Goal: Task Accomplishment & Management: Complete application form

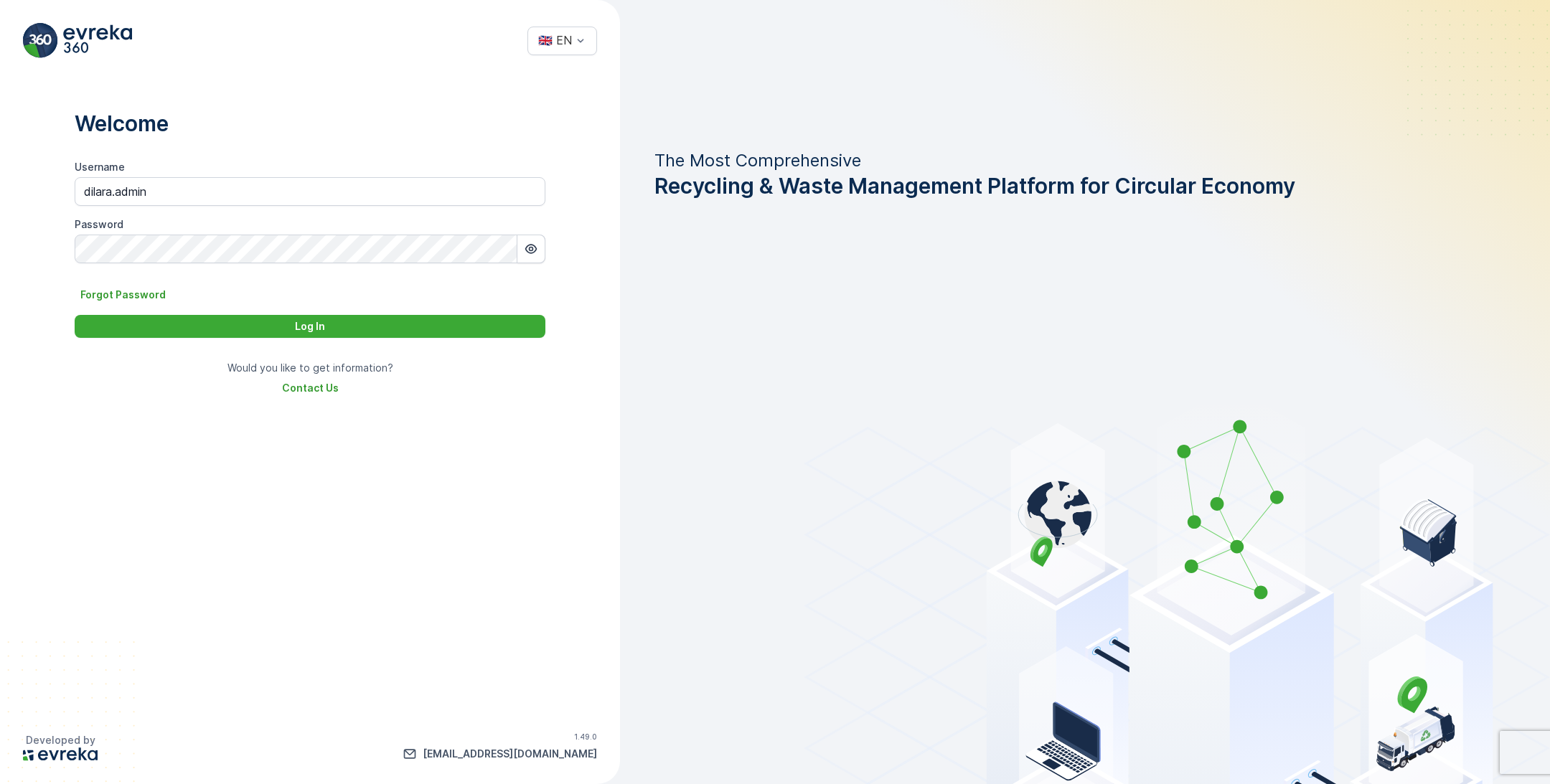
click at [253, 196] on input "dilara.admin" at bounding box center [310, 191] width 471 height 29
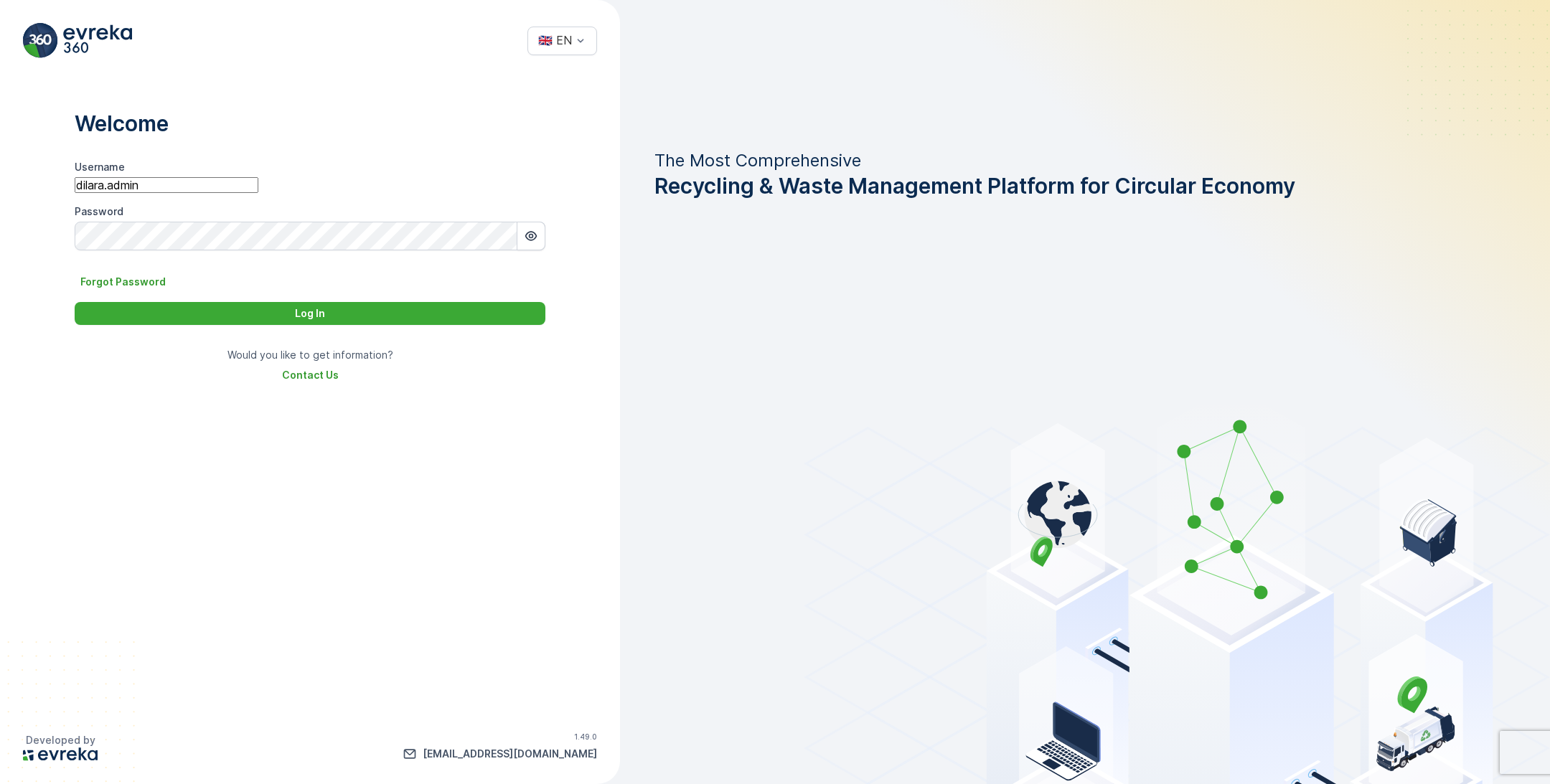
click at [253, 193] on input "dilara.admin" at bounding box center [167, 185] width 184 height 16
type input "ozgur.isik"
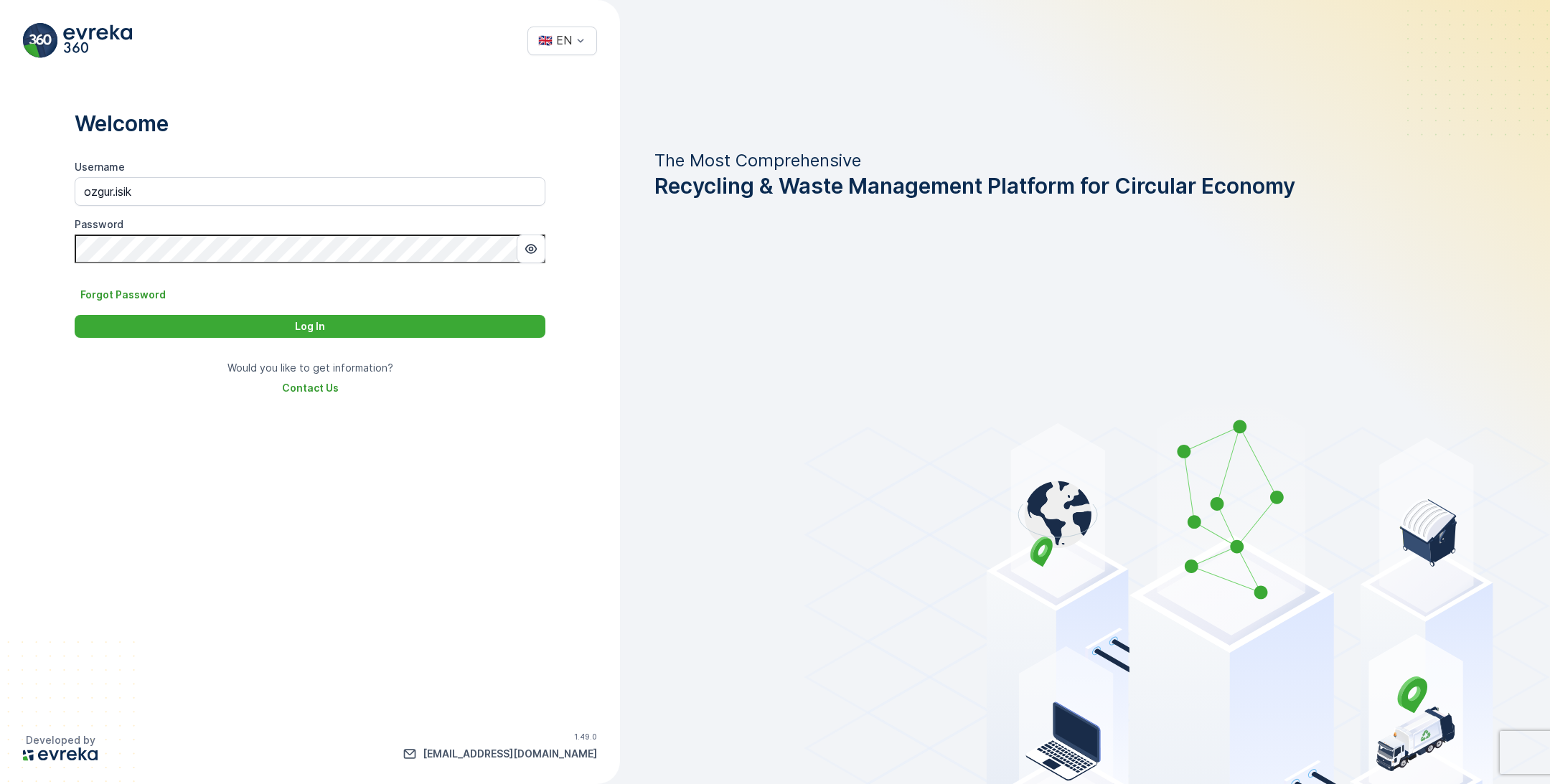
click at [160, 305] on div "Username ozgur.isik Password Forgot Password Log In" at bounding box center [310, 248] width 471 height 178
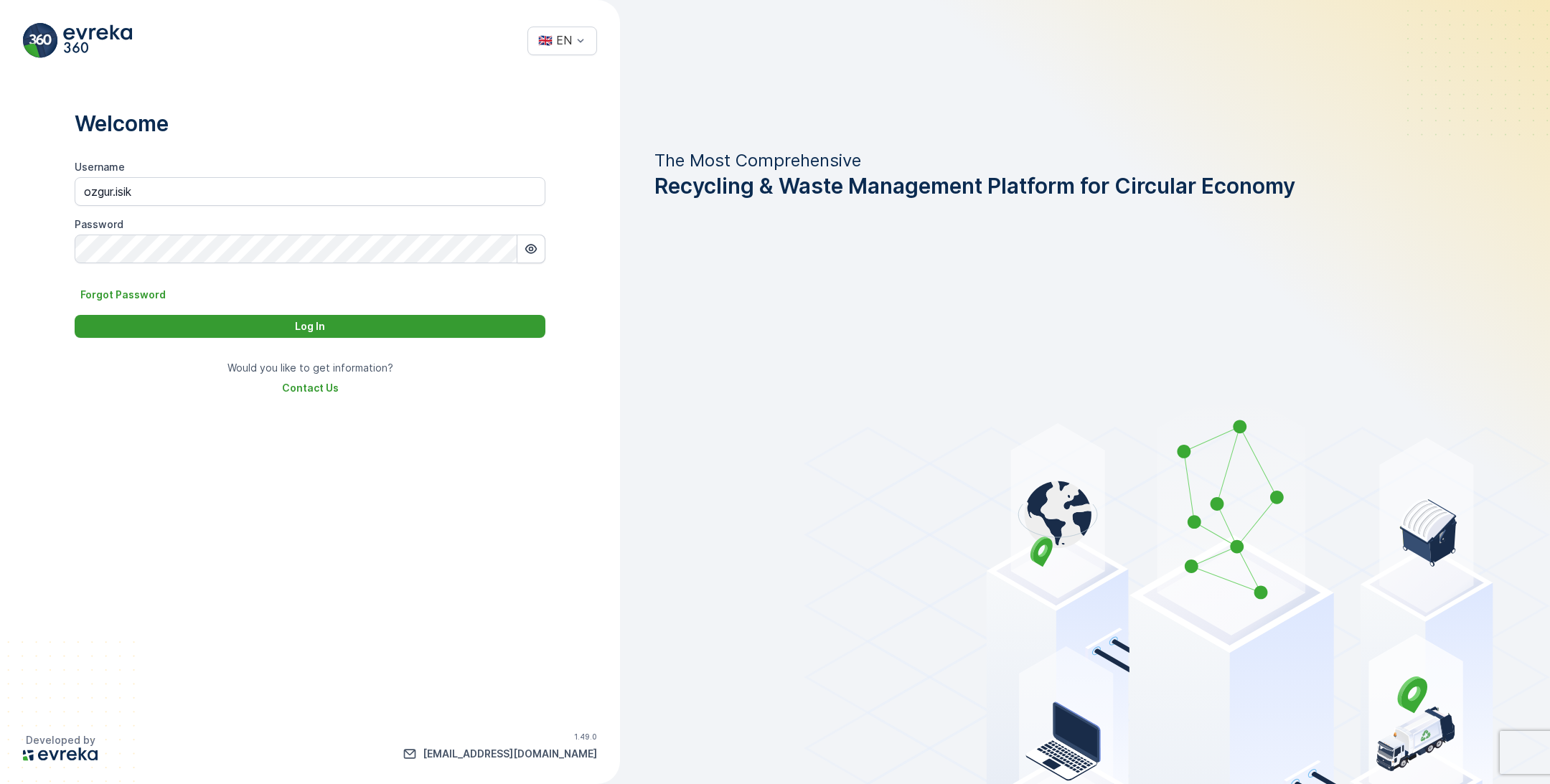
click at [162, 324] on div "Log In" at bounding box center [310, 326] width 453 height 15
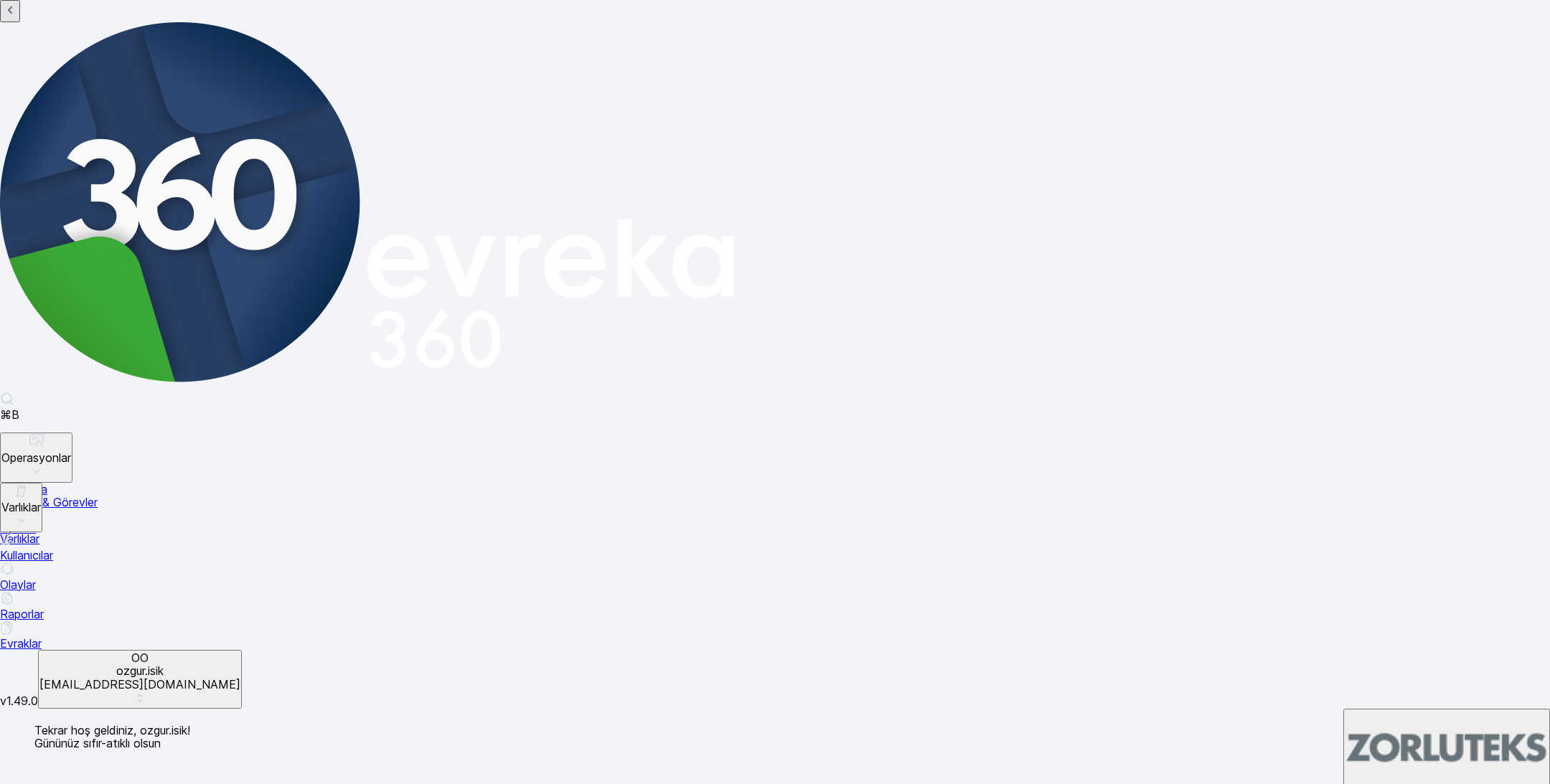
click at [1415, 784] on p "Zorlu Tekstil" at bounding box center [1447, 793] width 204 height 13
click at [72, 691] on p "ozgur.isik@zorlu.com" at bounding box center [139, 684] width 201 height 13
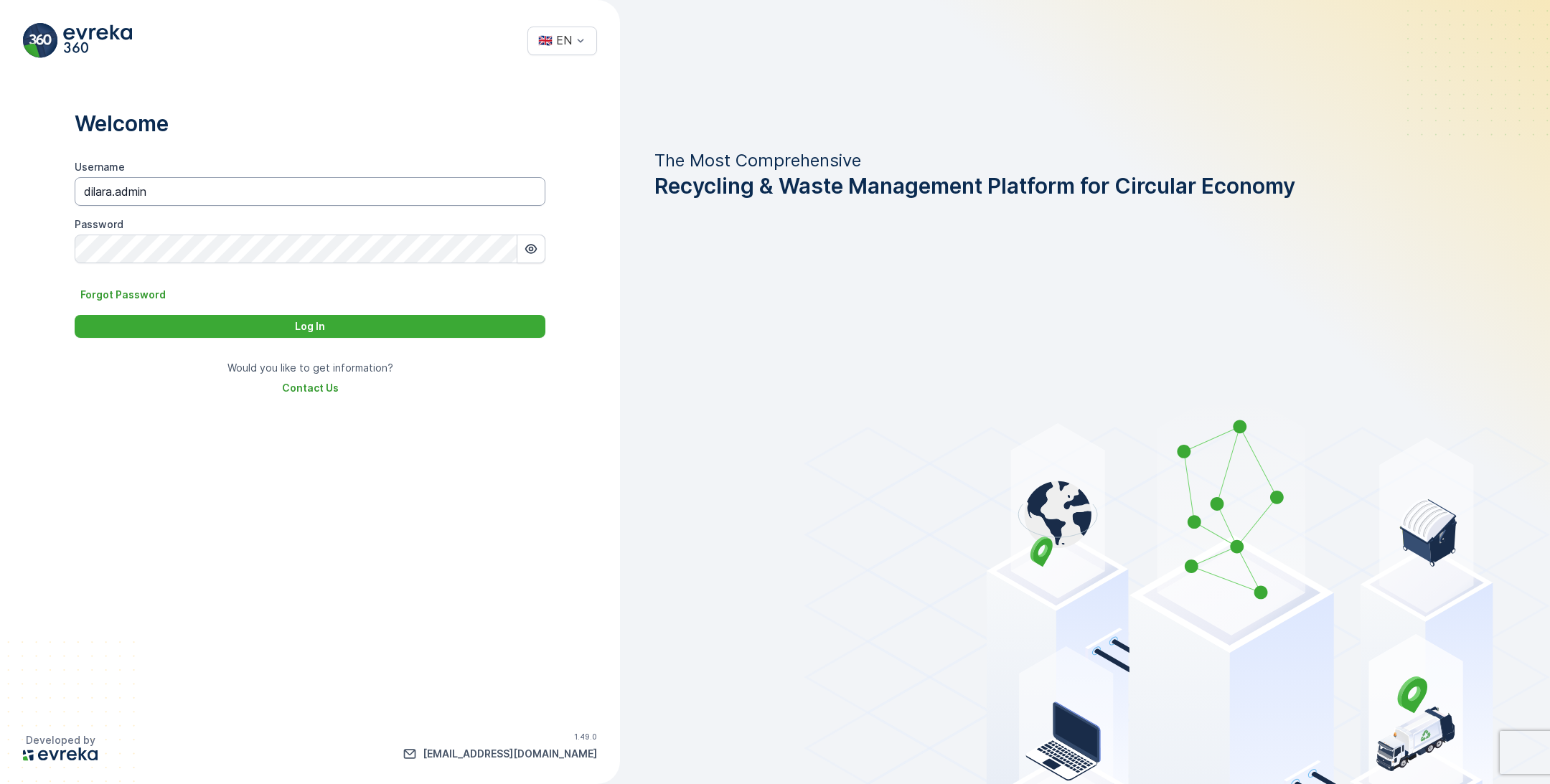
click at [247, 193] on input "dilara.admin" at bounding box center [310, 191] width 471 height 29
paste input "serkan.aytek"
type input "serkan.aytekin"
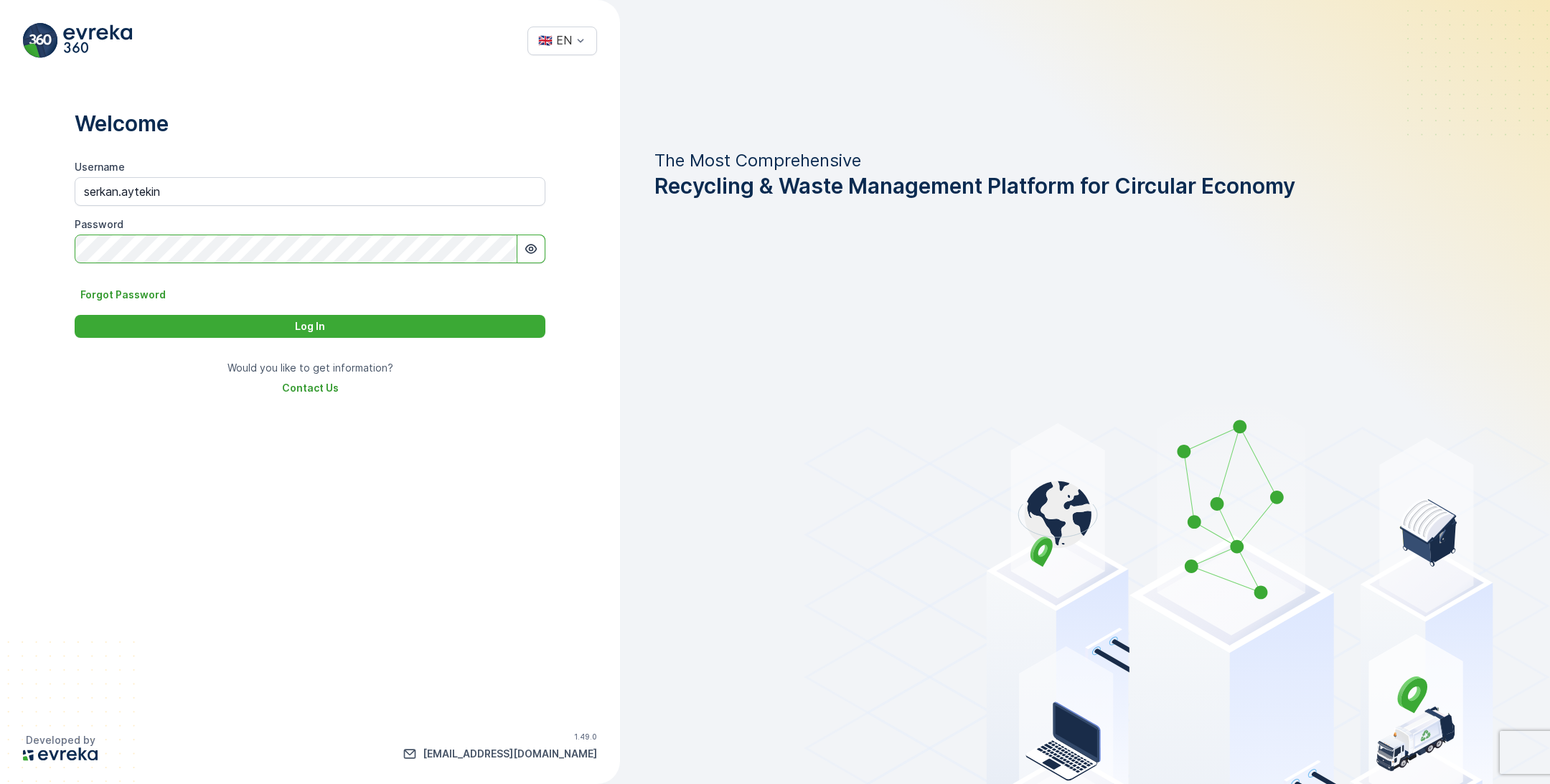
click at [75, 315] on button "Log In" at bounding box center [310, 326] width 471 height 23
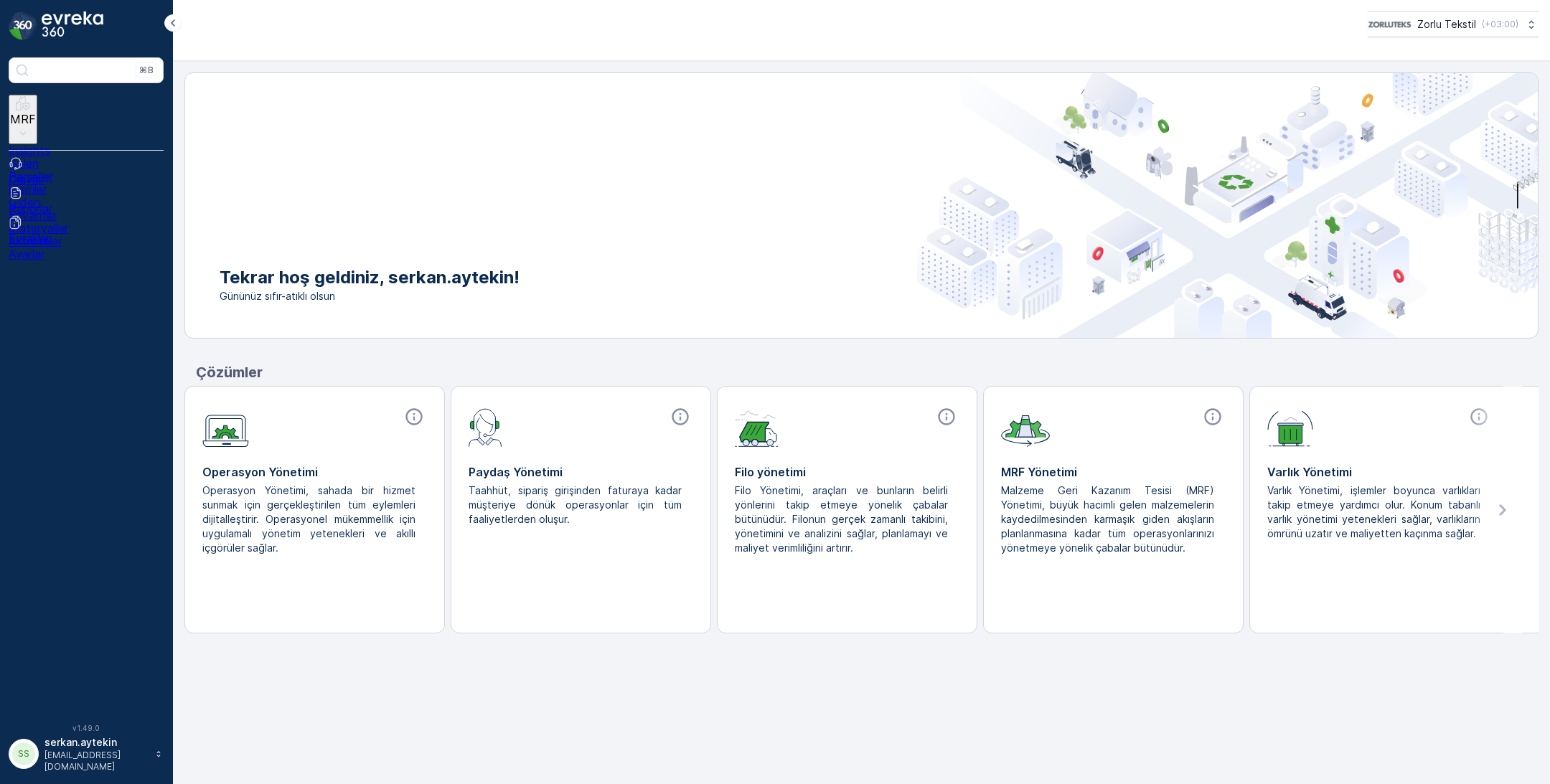
click at [36, 113] on p "MRF" at bounding box center [23, 119] width 26 height 13
click at [73, 157] on link "Gelen" at bounding box center [86, 163] width 155 height 13
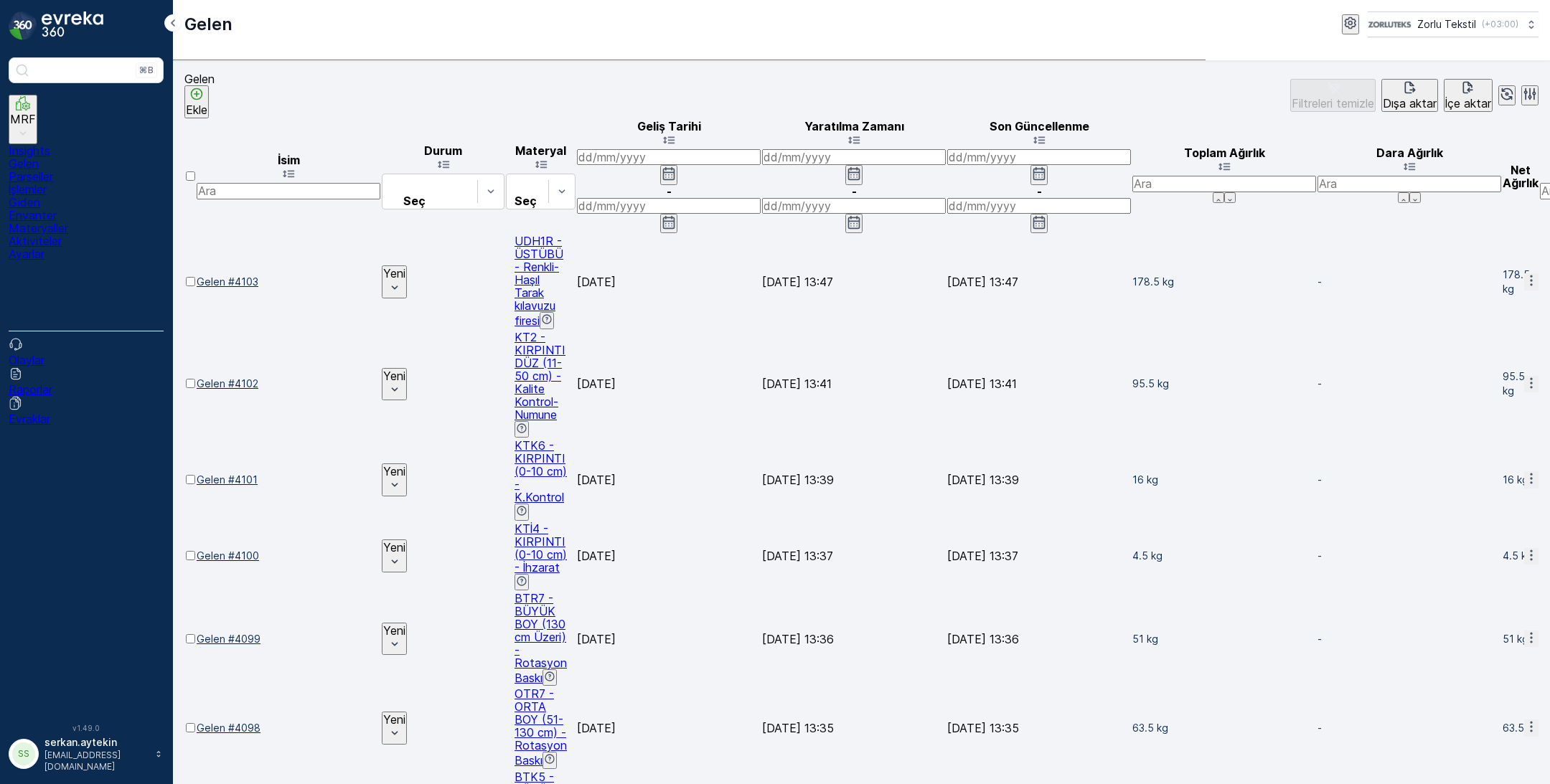
click at [208, 103] on p "Ekle" at bounding box center [196, 109] width 22 height 13
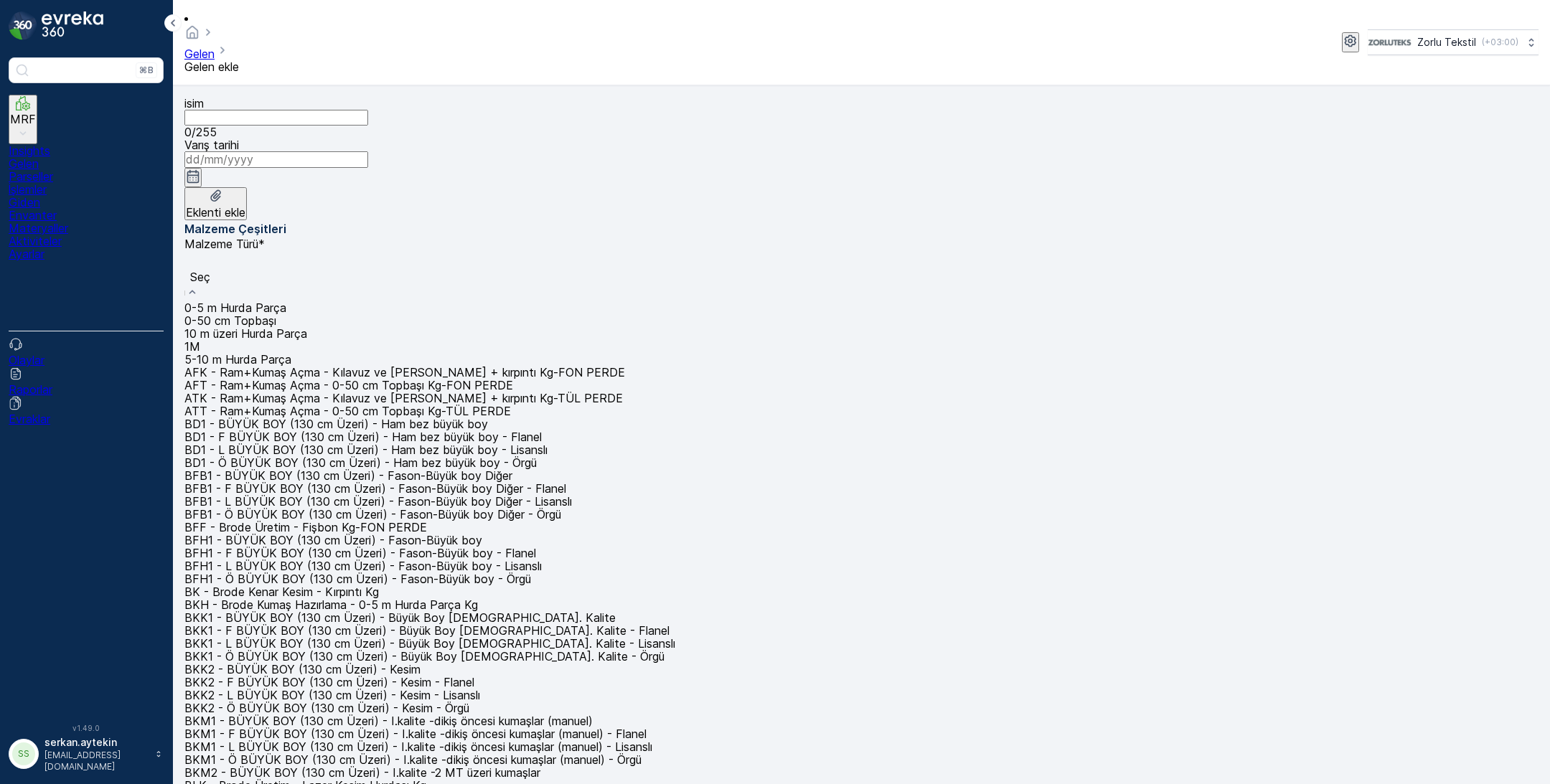
click at [292, 352] on span "5-10 m Hurda Parça" at bounding box center [237, 359] width 107 height 15
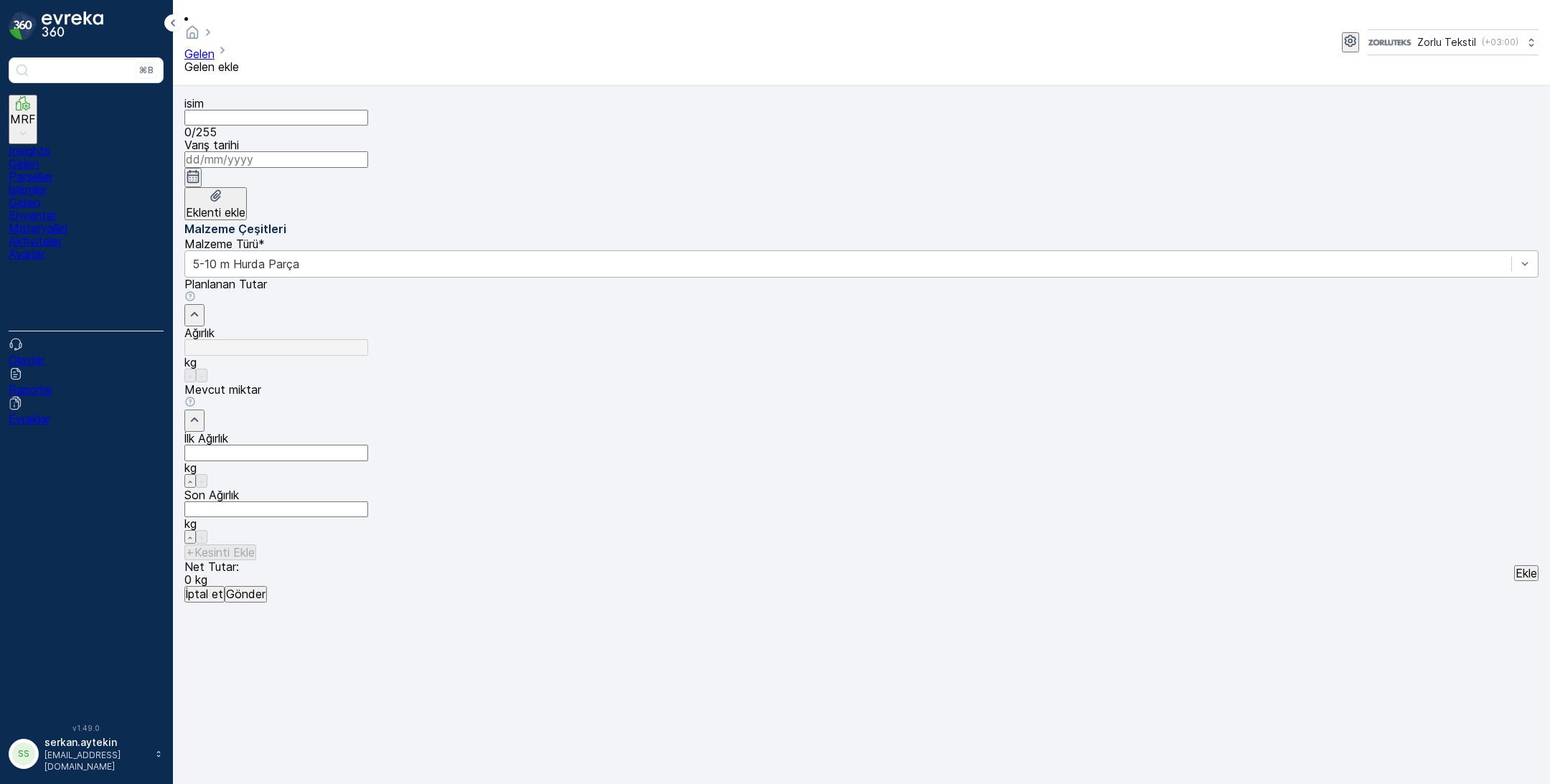
click at [20, 766] on div "SS" at bounding box center [23, 754] width 23 height 23
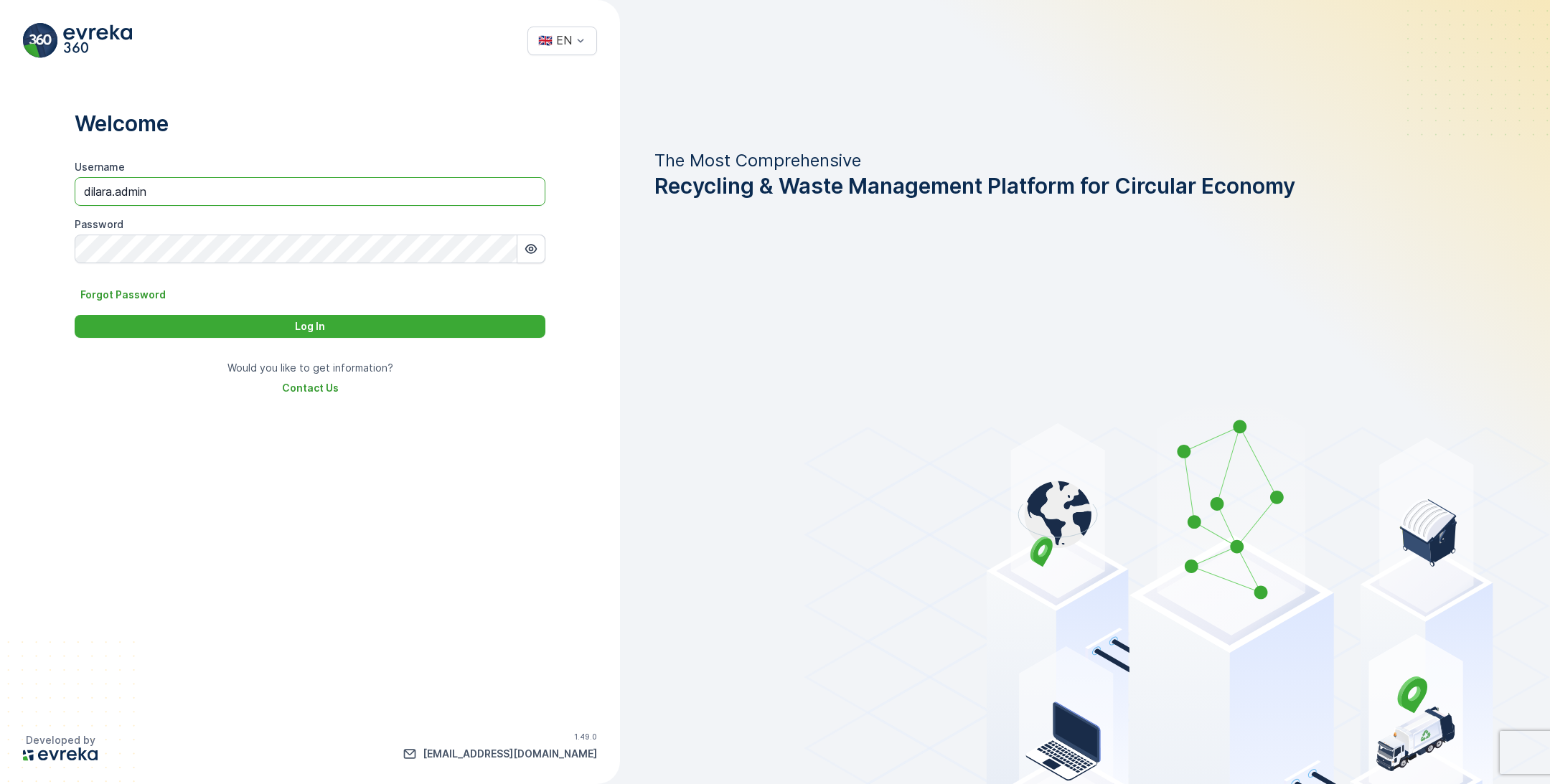
click at [201, 193] on input "dilara.admin" at bounding box center [310, 191] width 471 height 29
paste input "serkan.aytek"
type input "serkan.aytekin"
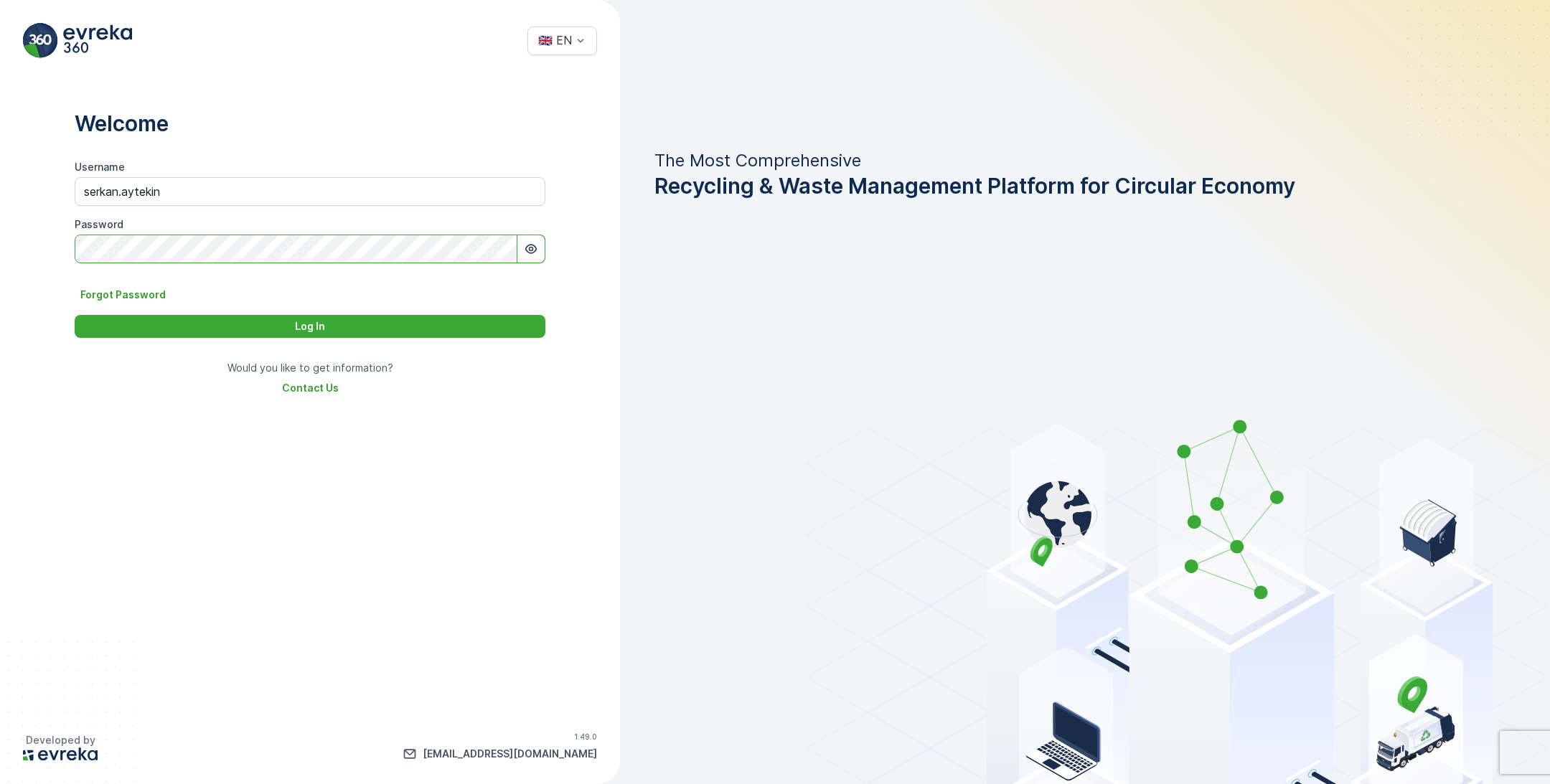
click at [75, 315] on button "Log In" at bounding box center [310, 326] width 471 height 23
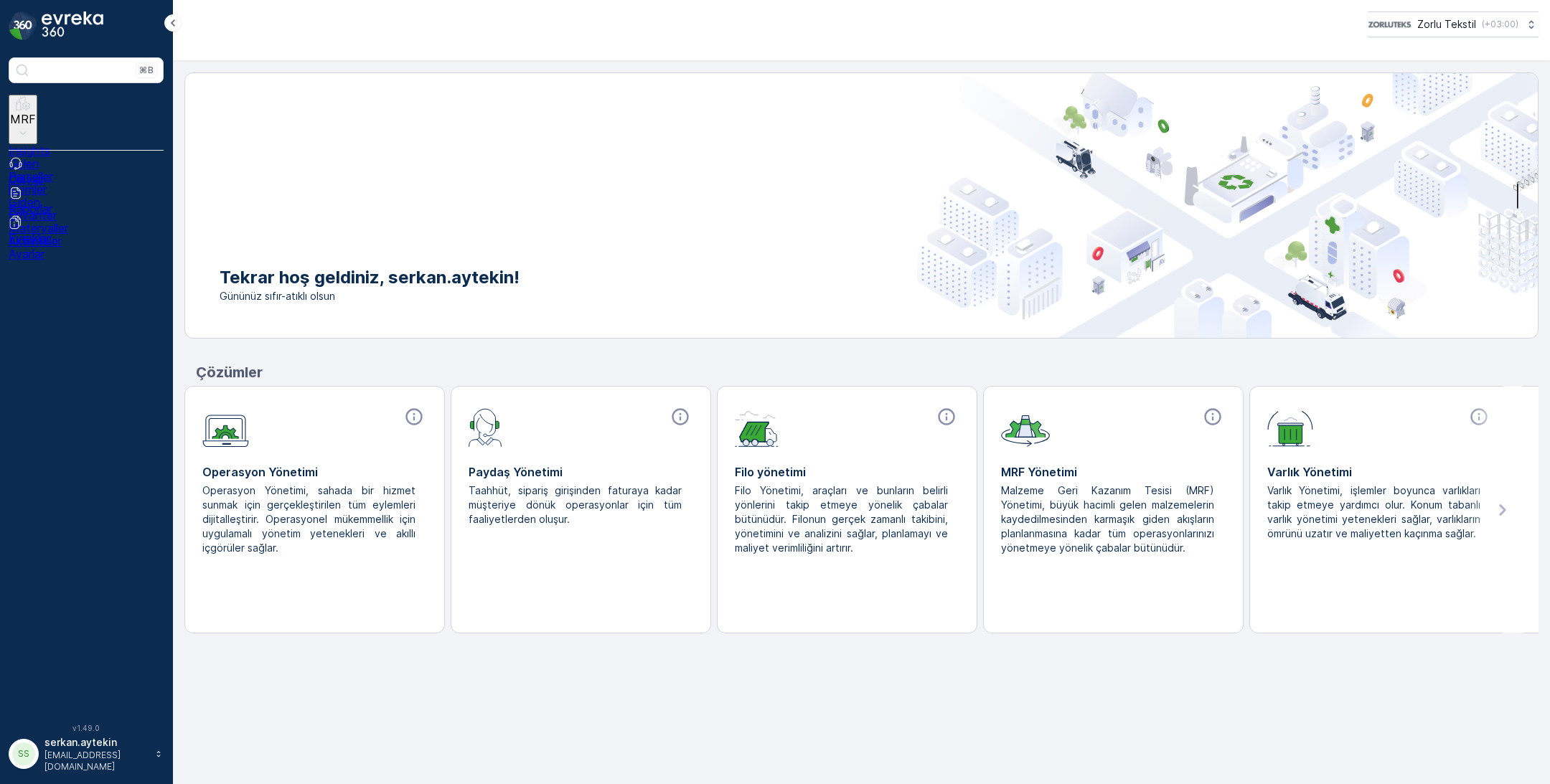
click at [37, 118] on button "MRF" at bounding box center [23, 119] width 29 height 49
click at [94, 157] on link "Gelen" at bounding box center [86, 163] width 155 height 13
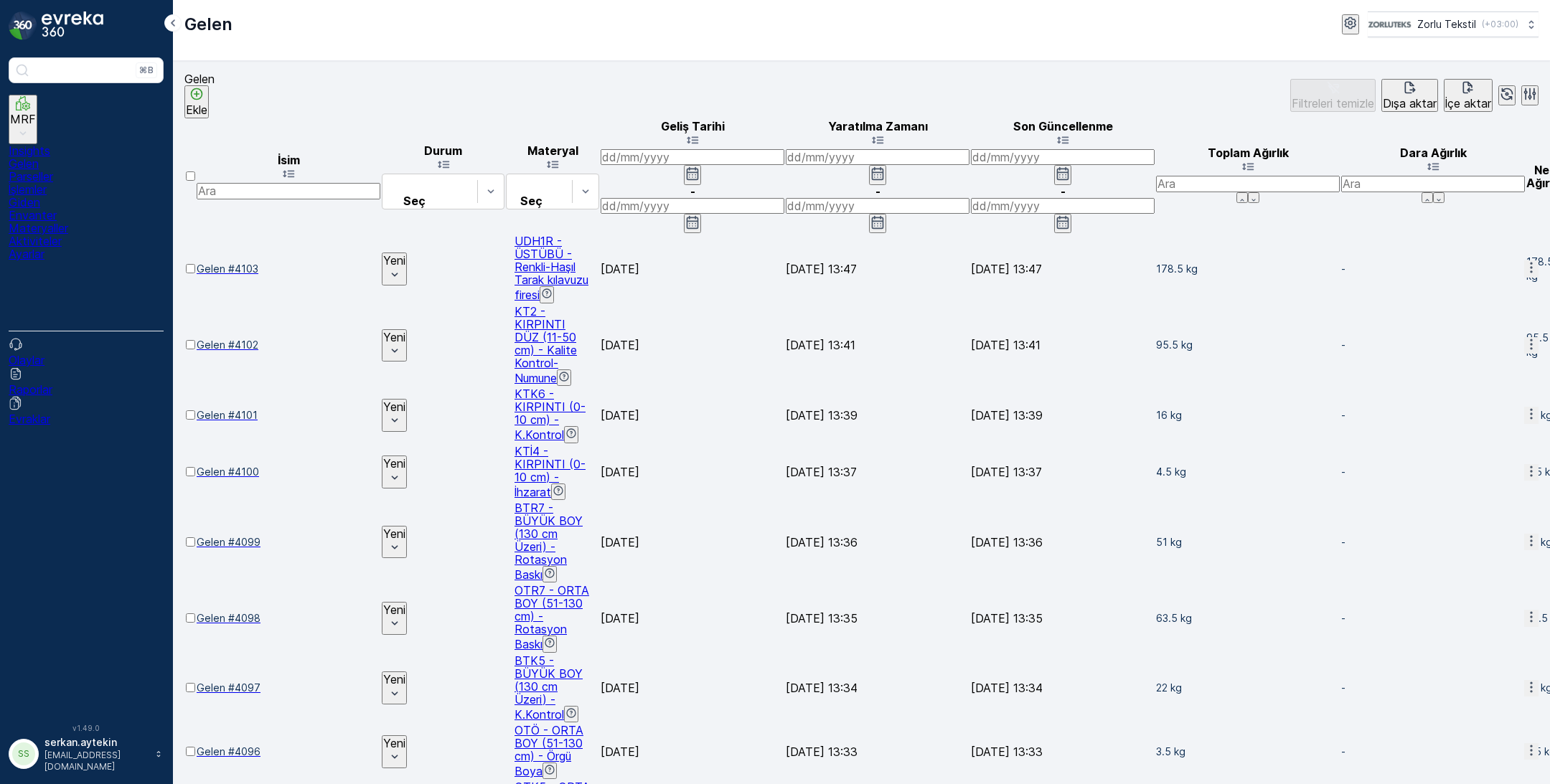
click at [208, 103] on p "Ekle" at bounding box center [196, 109] width 22 height 13
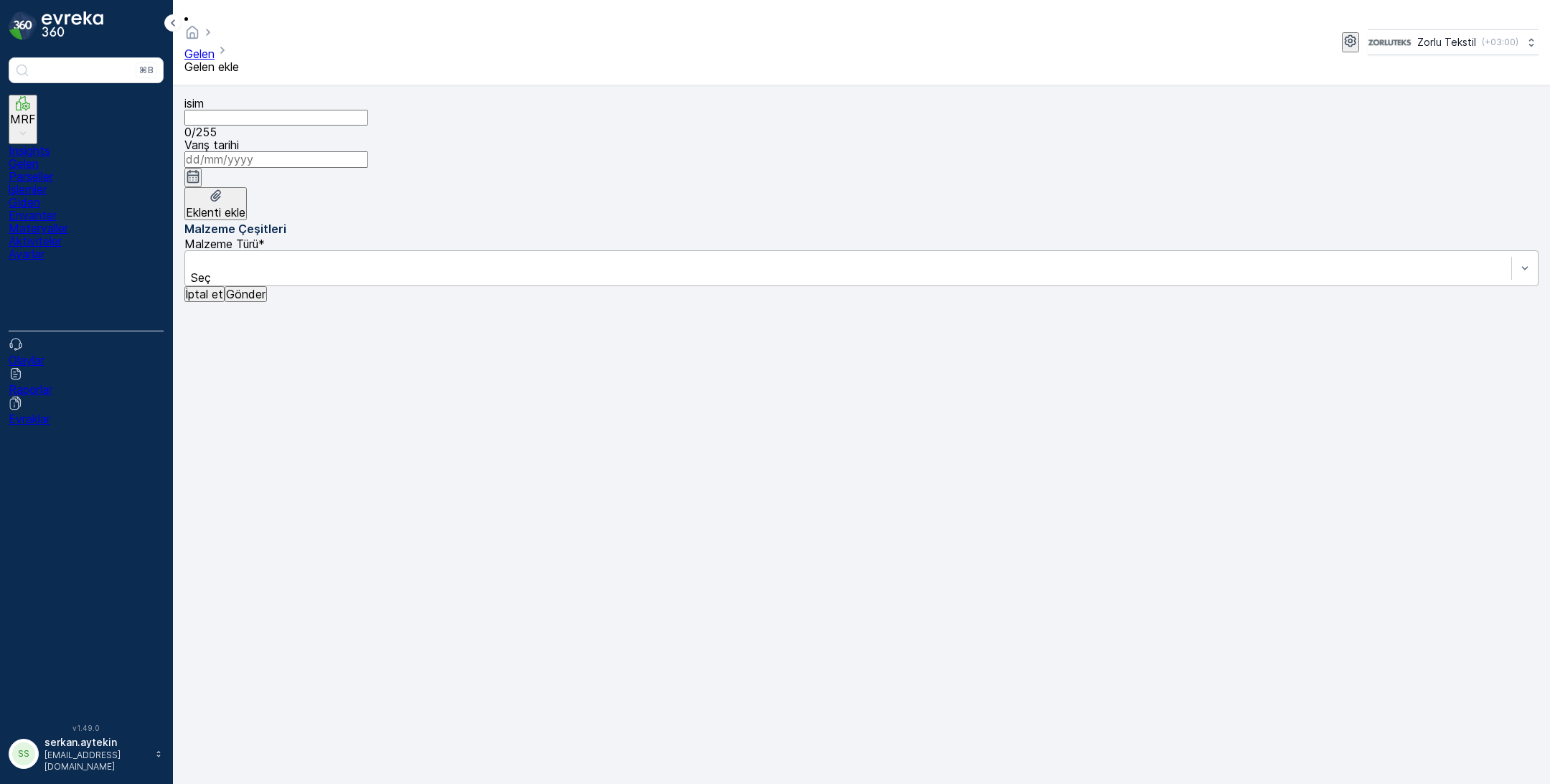
click at [996, 250] on div "Seç" at bounding box center [861, 267] width 1355 height 36
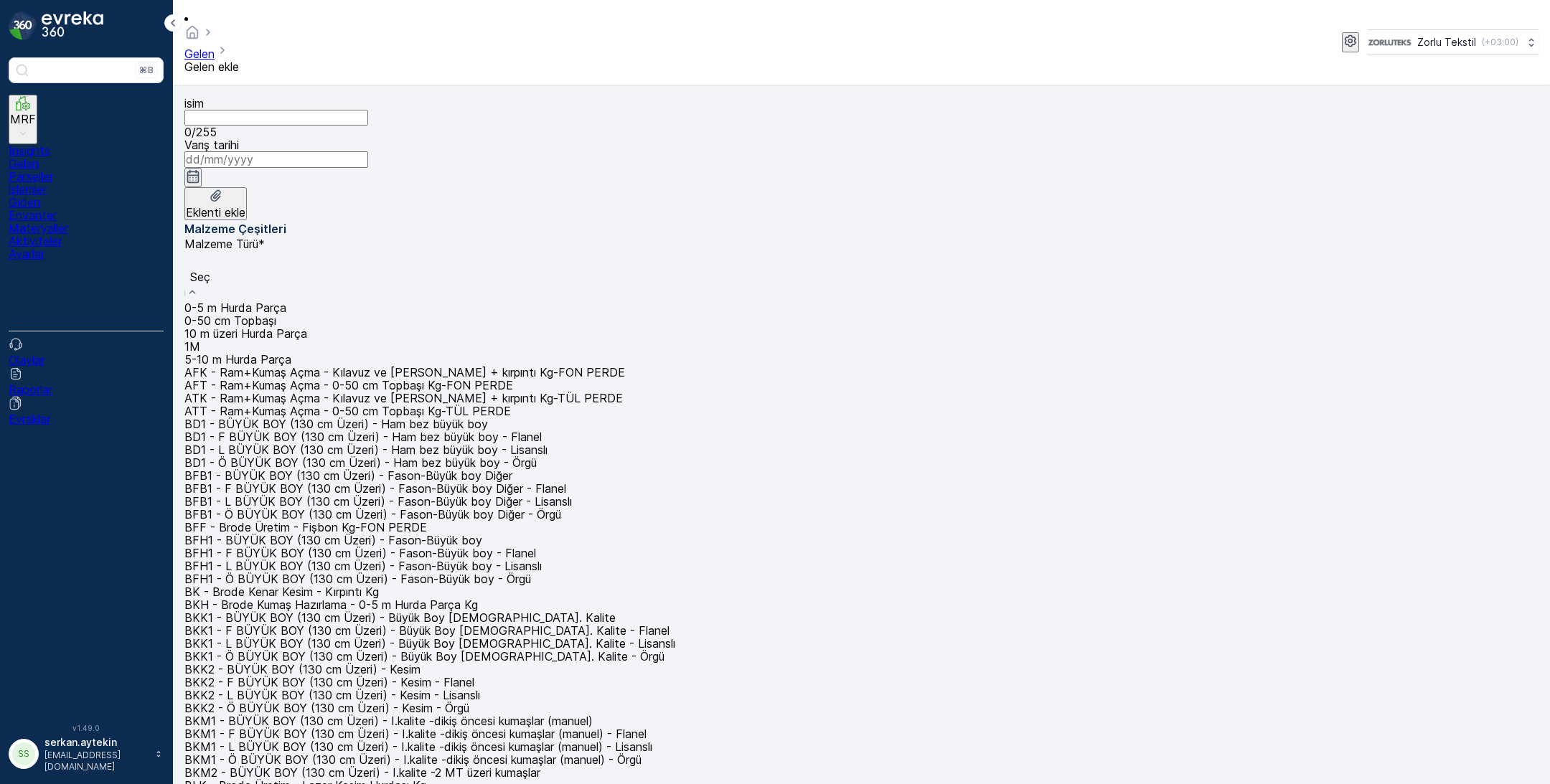
click at [976, 392] on div "ATK - Ram+Kumaş Açma - Kılavuz ve Kenar Kesim + kırpıntı Kg-TÜL PERDE" at bounding box center [861, 398] width 1355 height 13
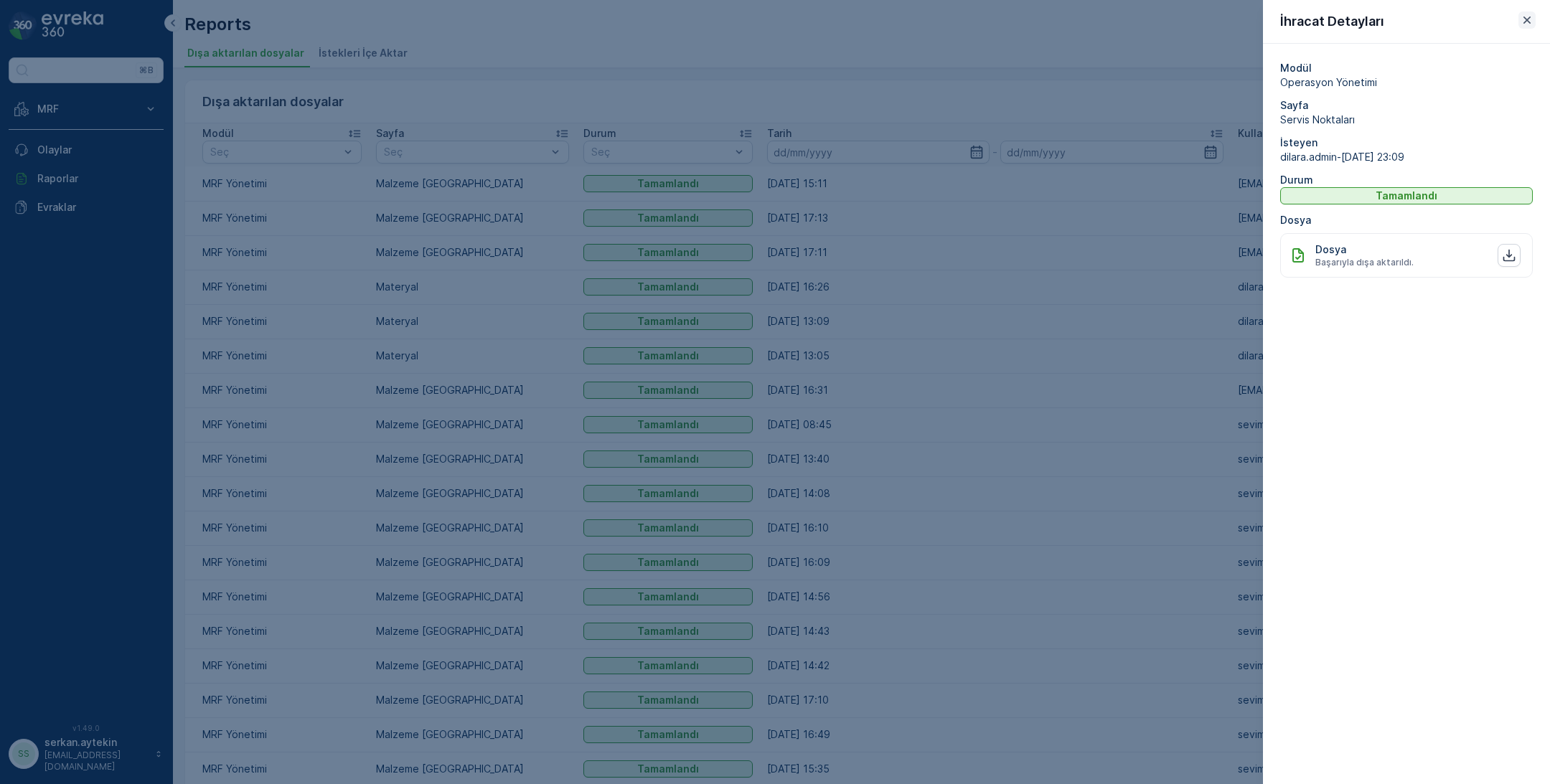
click at [1527, 16] on icon "button" at bounding box center [1527, 20] width 15 height 15
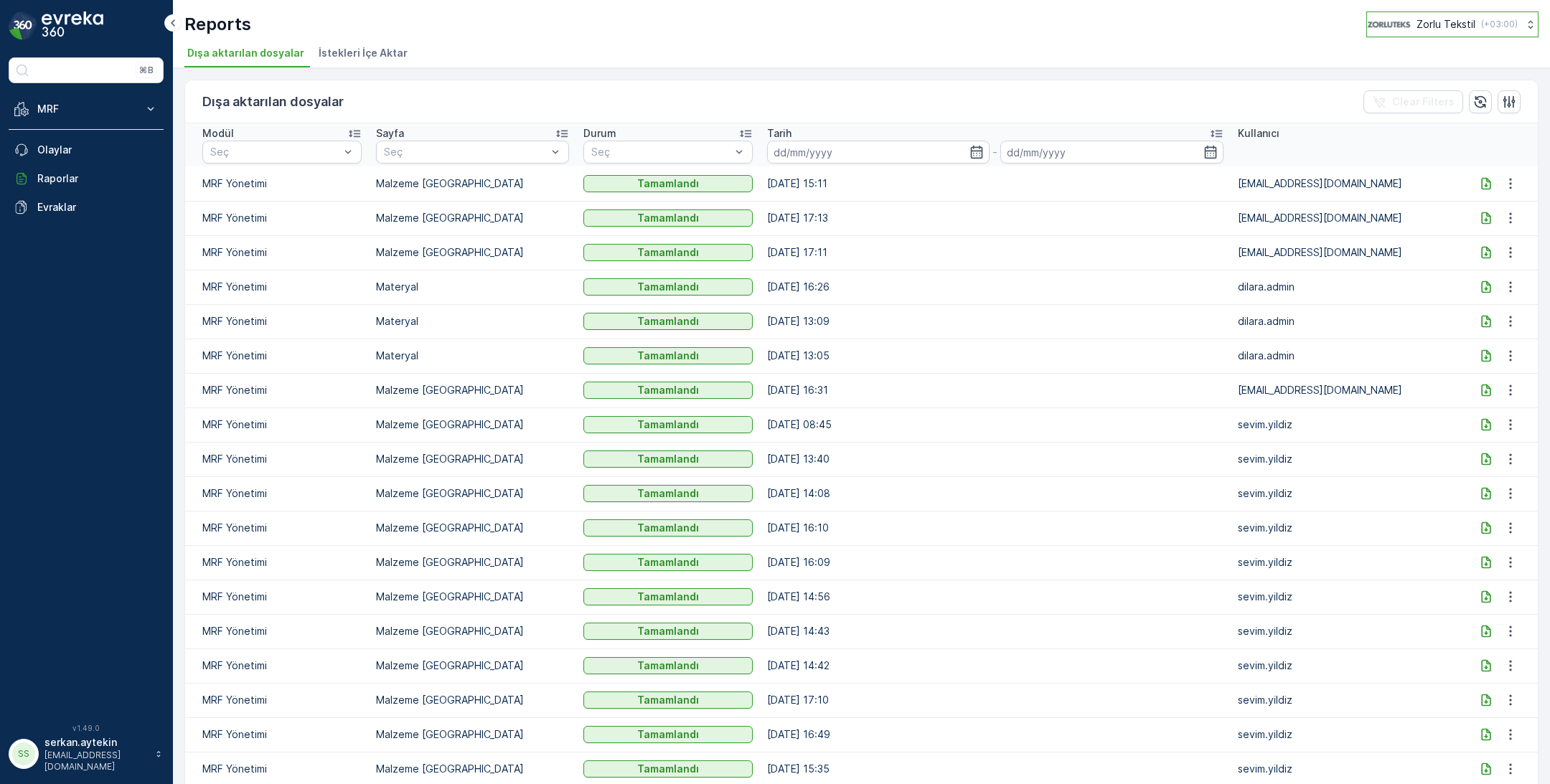
click at [1482, 21] on p "( +03:00 )" at bounding box center [1500, 23] width 36 height 11
click at [23, 756] on div "SS" at bounding box center [23, 754] width 23 height 23
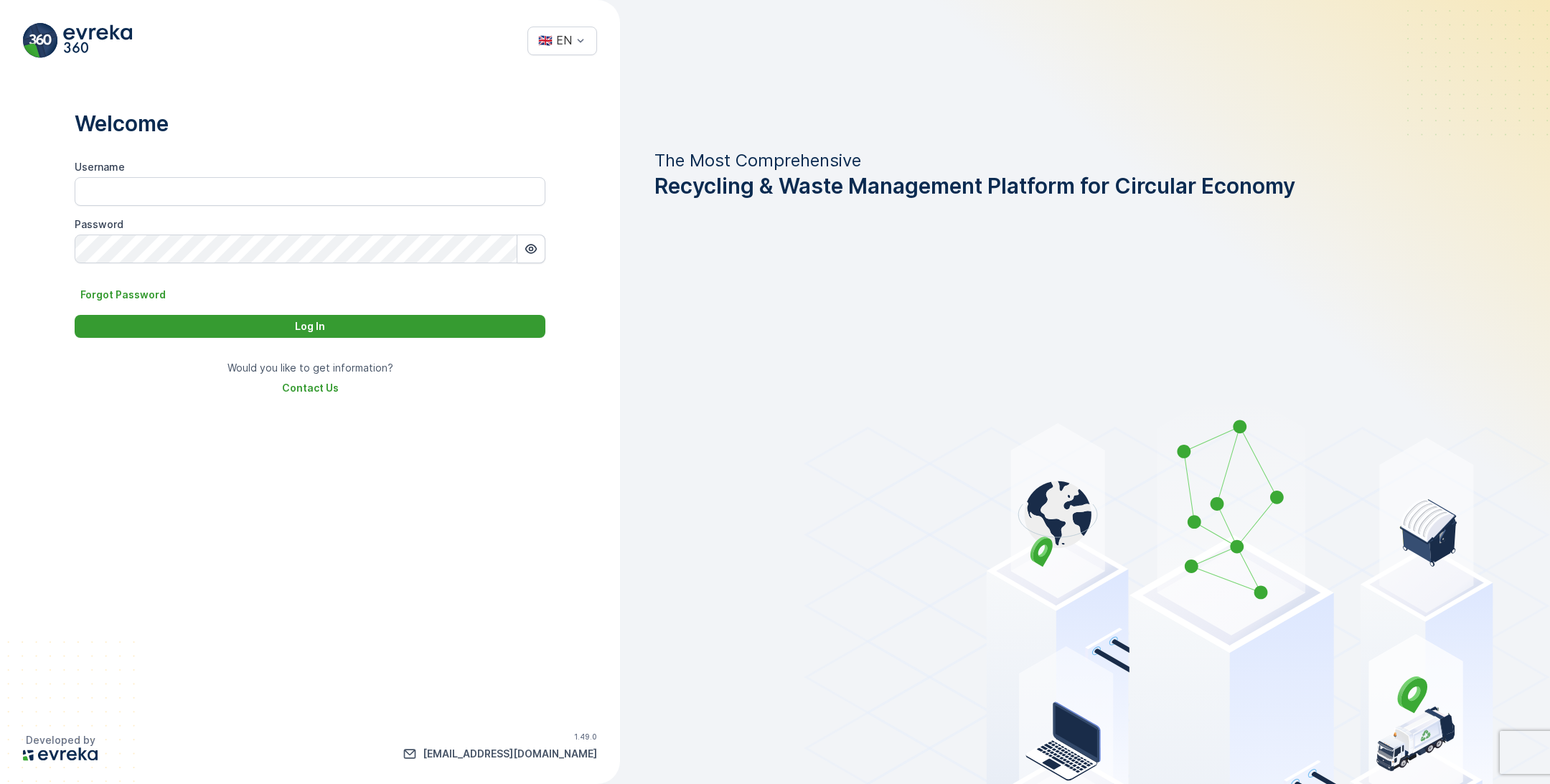
type input "dilara.admin"
click at [362, 324] on div "Log In" at bounding box center [310, 326] width 453 height 15
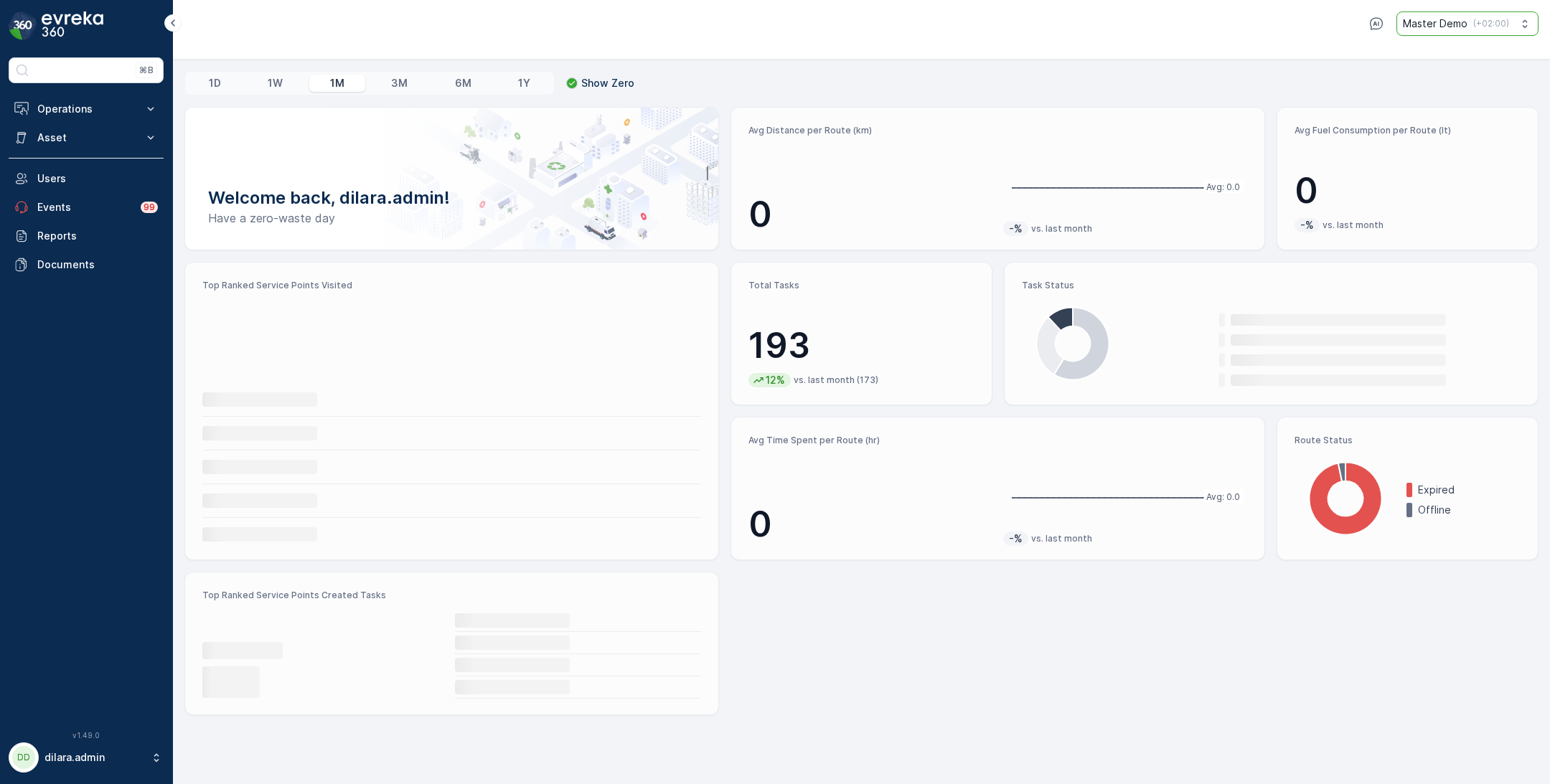
click at [1445, 27] on p "Master Demo" at bounding box center [1435, 23] width 64 height 15
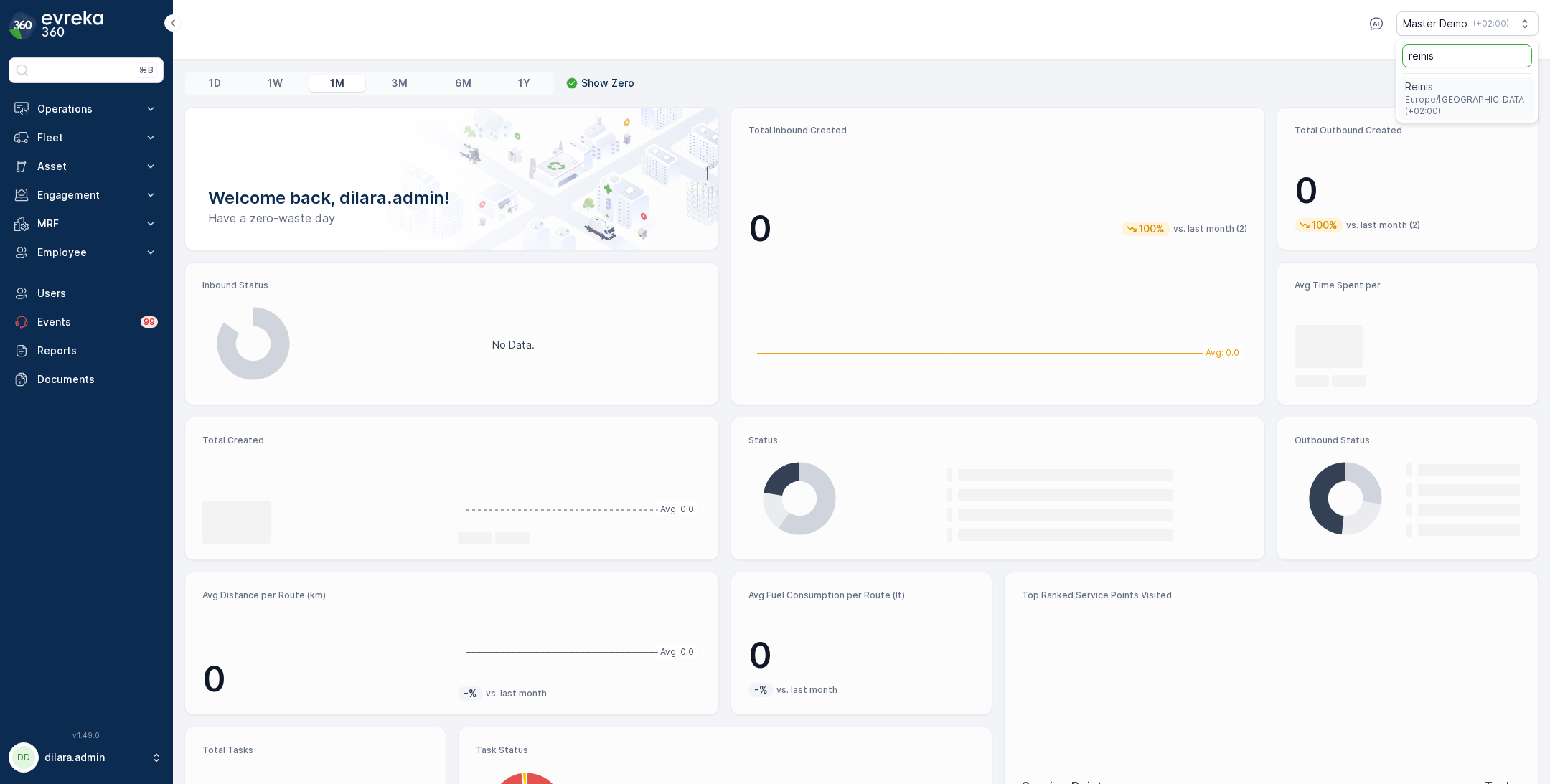
type input "reinis"
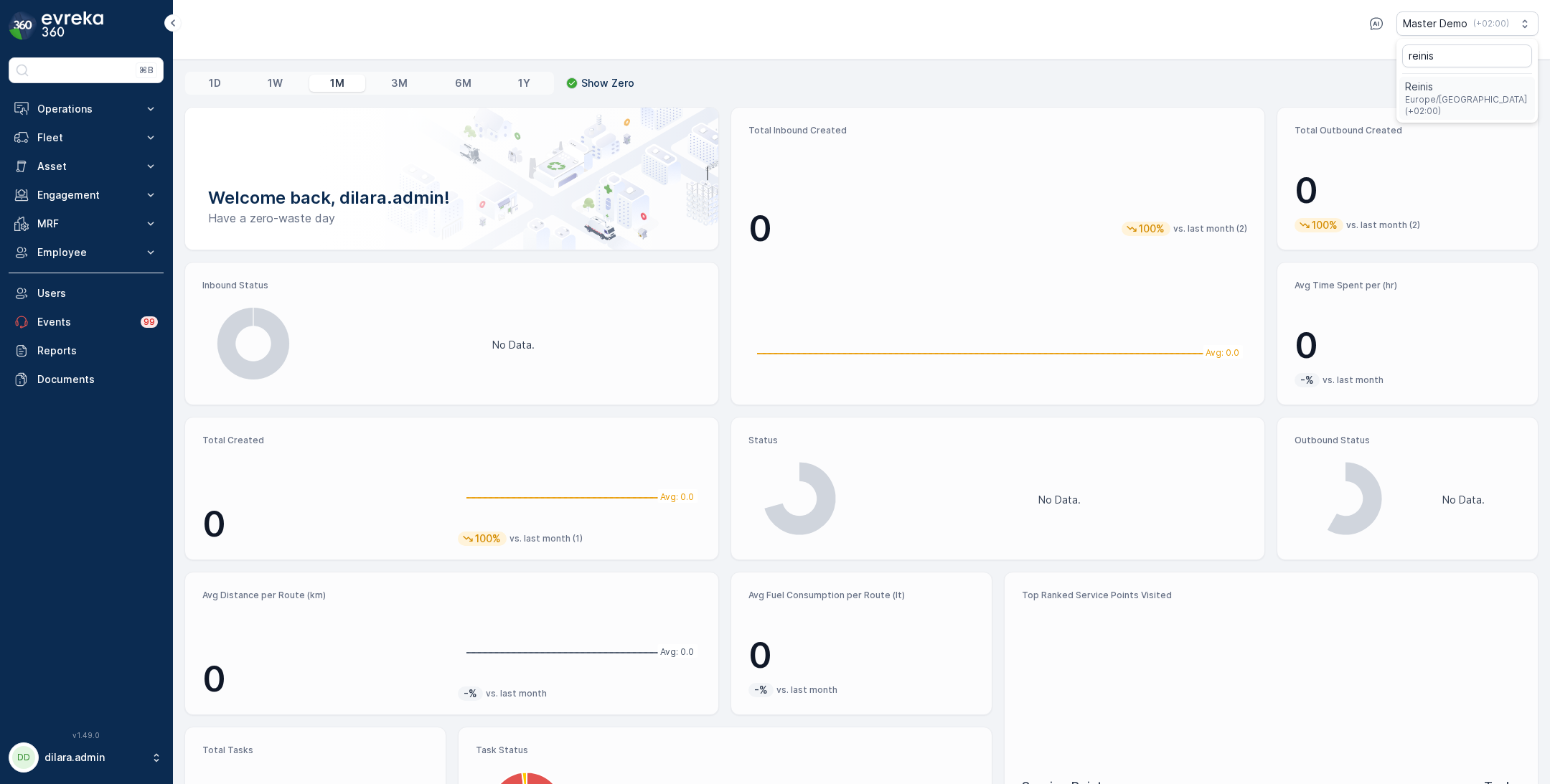
click at [1478, 87] on span "Reinis" at bounding box center [1467, 87] width 124 height 15
